Goal: Task Accomplishment & Management: Use online tool/utility

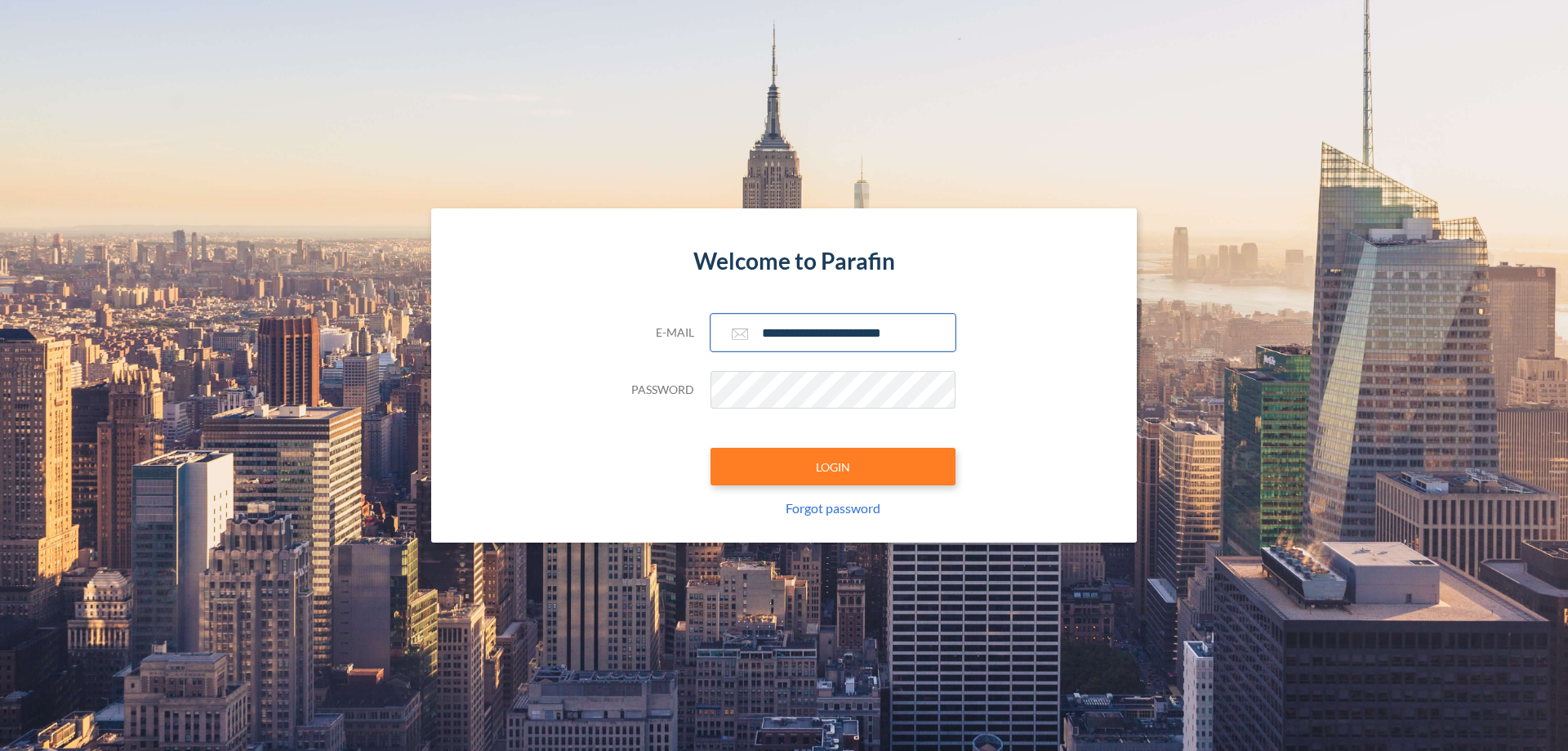
type input "**********"
click at [833, 466] on button "LOGIN" at bounding box center [832, 467] width 245 height 38
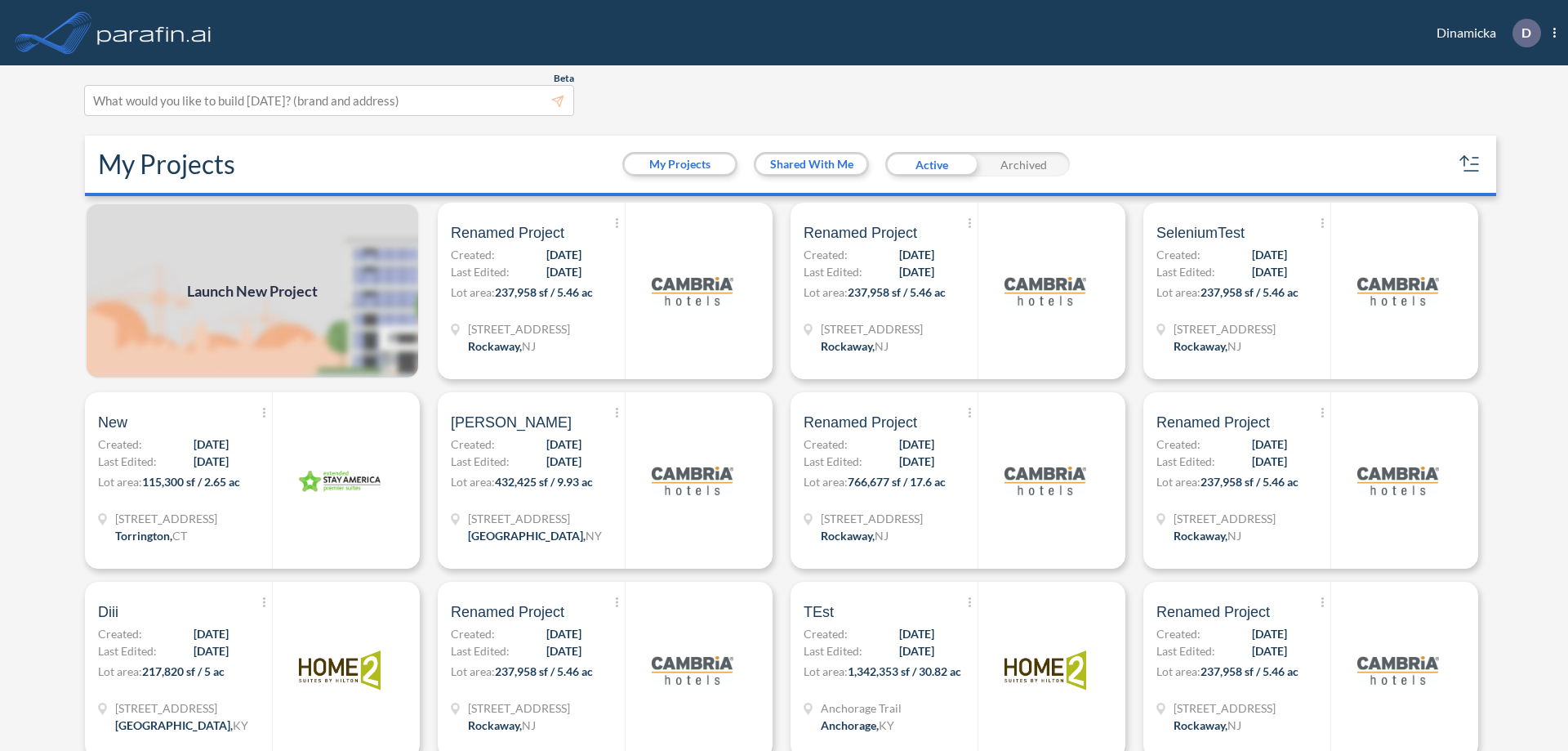
scroll to position [4, 0]
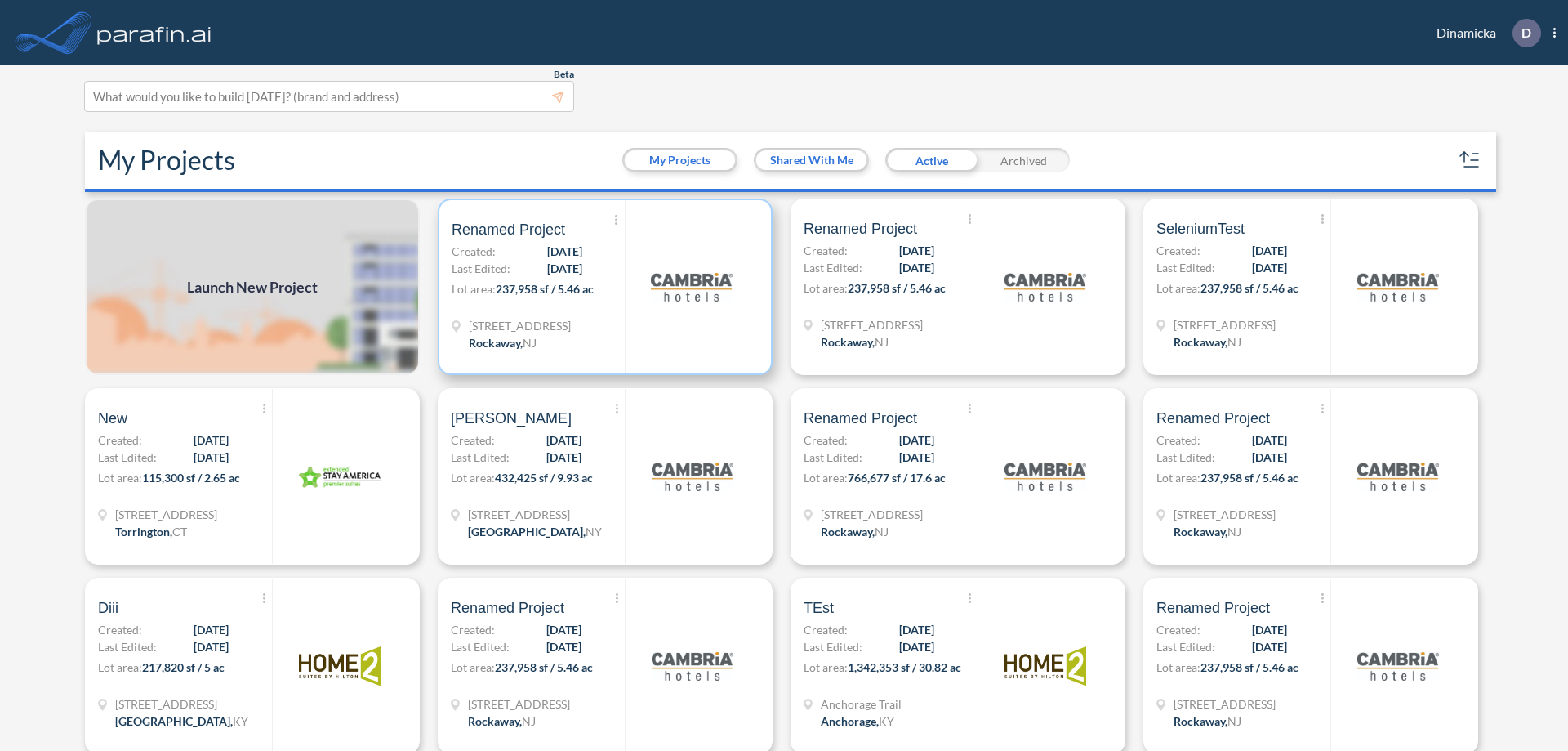
click at [602, 287] on p "Lot area: 237,958 sf / 5.46 ac" at bounding box center [538, 292] width 173 height 24
